Goal: Download file/media

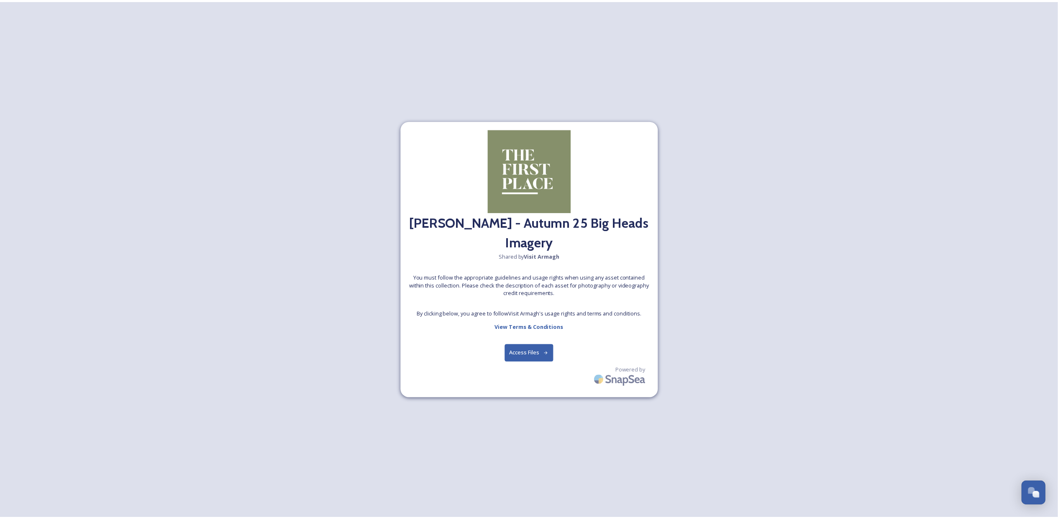
scroll to position [2365, 0]
click at [529, 354] on button "Access Files" at bounding box center [533, 353] width 49 height 17
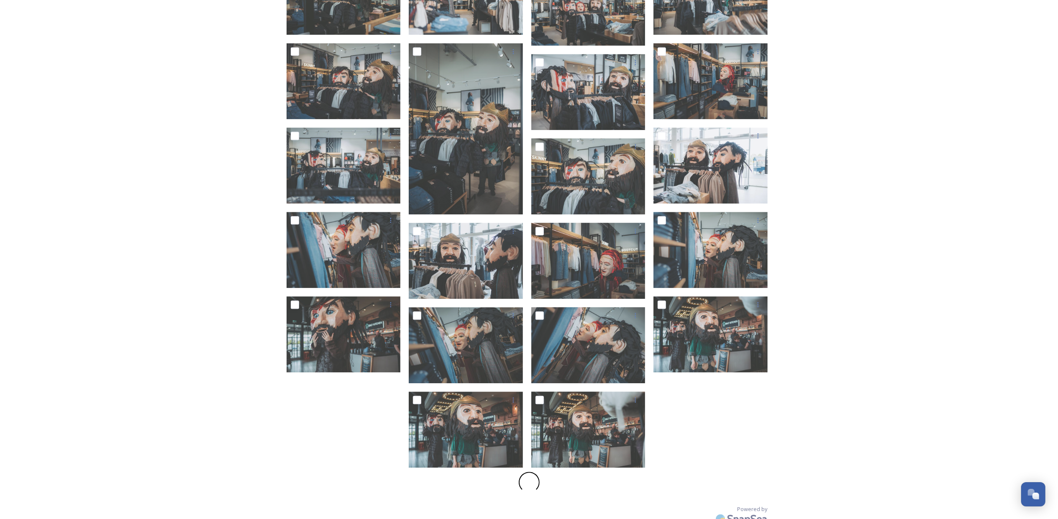
scroll to position [1903, 0]
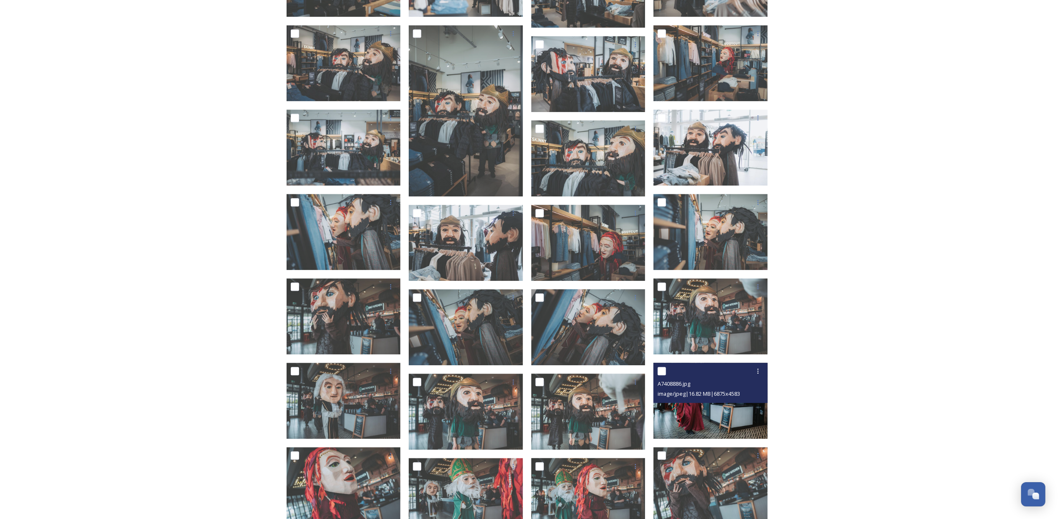
click at [703, 415] on img at bounding box center [710, 401] width 114 height 76
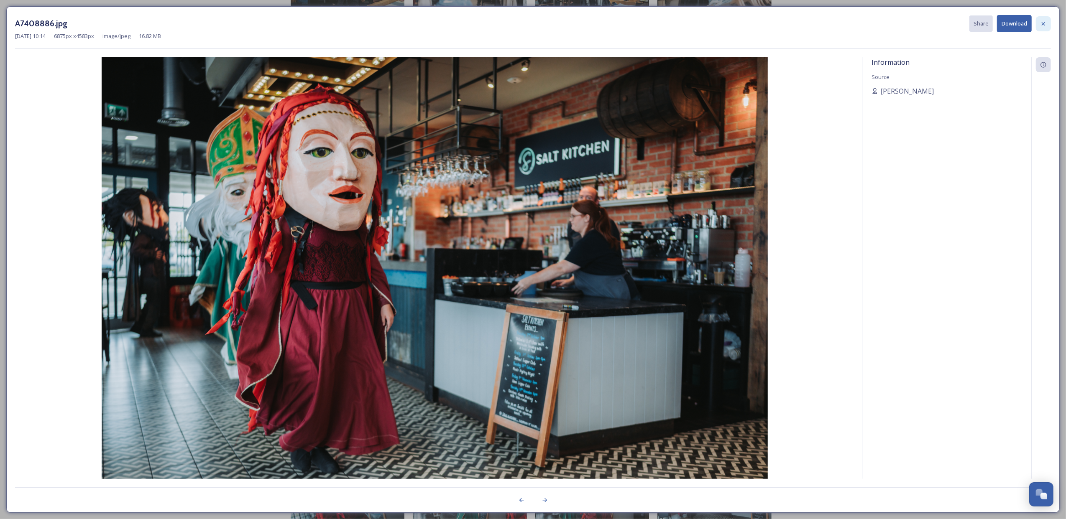
click at [1048, 28] on div at bounding box center [1043, 23] width 15 height 15
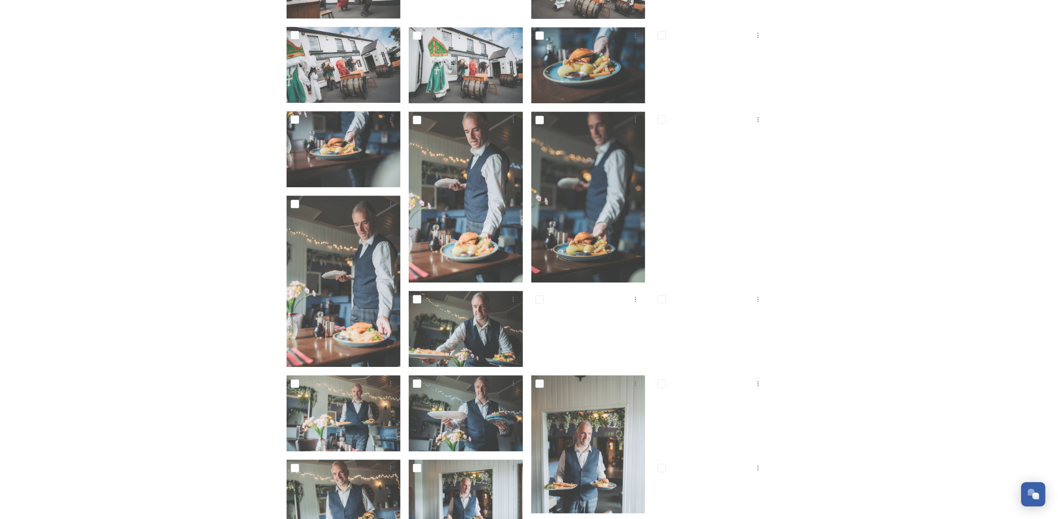
scroll to position [5503, 0]
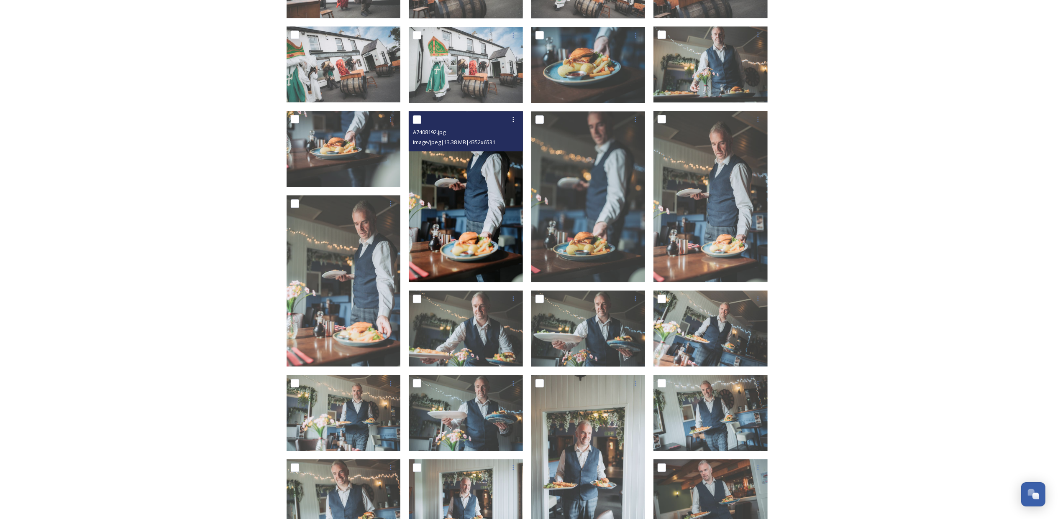
click at [460, 211] on img at bounding box center [466, 196] width 114 height 171
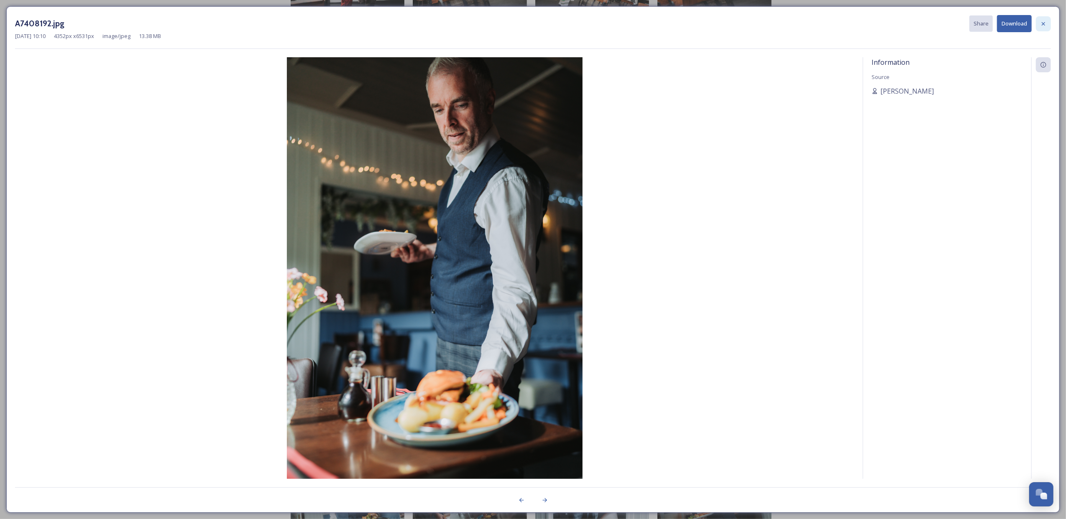
click at [1041, 22] on icon at bounding box center [1043, 23] width 7 height 7
